Goal: Task Accomplishment & Management: Manage account settings

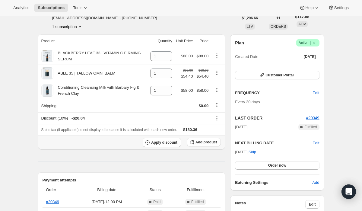
scroll to position [39, 0]
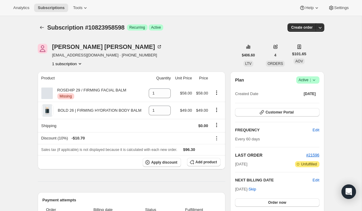
click at [311, 81] on icon at bounding box center [314, 80] width 6 height 6
click at [307, 92] on span "Pause subscription" at bounding box center [305, 92] width 33 height 5
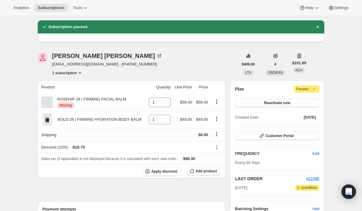
scroll to position [19, 0]
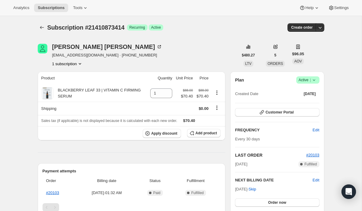
click at [301, 79] on span "Active |" at bounding box center [308, 80] width 18 height 6
click at [300, 103] on span "Cancel subscription" at bounding box center [306, 102] width 34 height 5
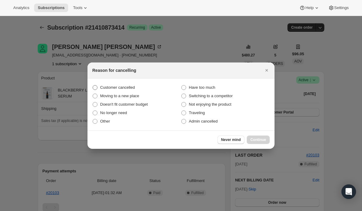
click at [135, 87] on span "Customer cancelled" at bounding box center [117, 87] width 35 height 5
click at [93, 85] on input "Customer cancelled" at bounding box center [93, 85] width 0 height 0
radio input "true"
click at [254, 140] on span "Continue" at bounding box center [259, 139] width 16 height 5
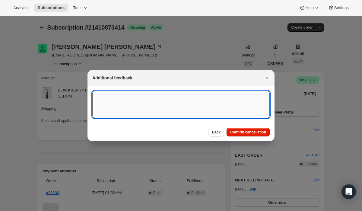
click at [205, 107] on textarea ":rbk:" at bounding box center [181, 104] width 178 height 27
paste textarea "15260"
type textarea "Customer Cancelled, Ticket # 15260"
click at [236, 134] on span "Confirm cancellation" at bounding box center [248, 132] width 36 height 5
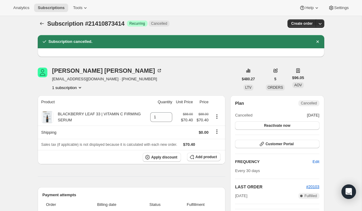
scroll to position [3, 0]
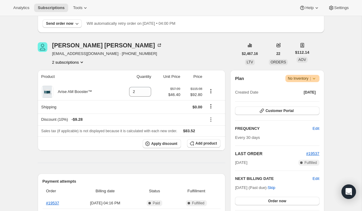
scroll to position [51, 0]
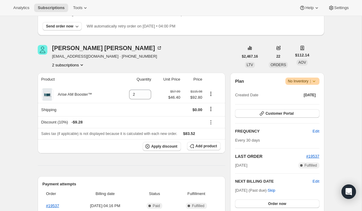
click at [316, 82] on icon at bounding box center [314, 81] width 6 height 6
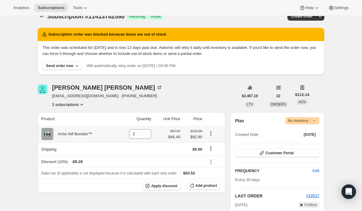
scroll to position [0, 0]
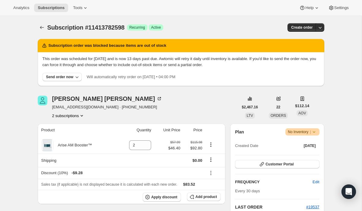
click at [73, 117] on button "2 subscriptions" at bounding box center [68, 116] width 33 height 6
click at [69, 138] on span "14570979398" at bounding box center [59, 137] width 24 height 5
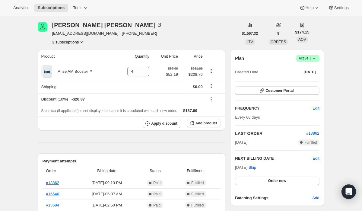
scroll to position [21, 0]
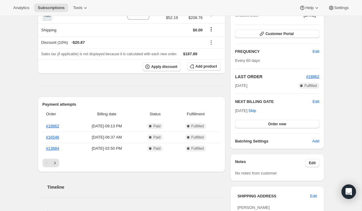
scroll to position [80, 0]
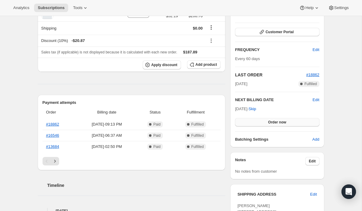
click at [279, 123] on span "Order now" at bounding box center [277, 122] width 18 height 5
click at [279, 123] on span "Click to confirm" at bounding box center [277, 122] width 27 height 5
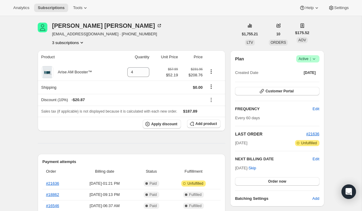
scroll to position [24, 0]
